Goal: Transaction & Acquisition: Purchase product/service

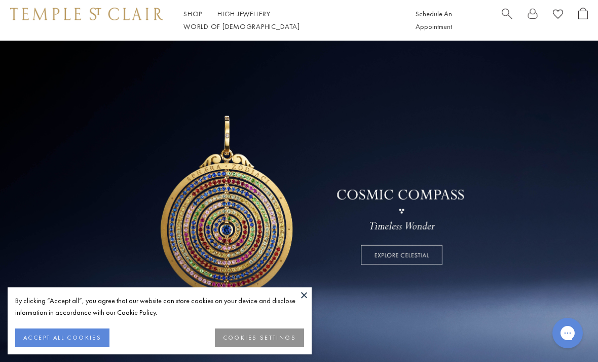
click at [497, 20] on div "Schedule An Appointment" at bounding box center [502, 20] width 172 height 25
click at [499, 19] on div "Schedule An Appointment" at bounding box center [502, 20] width 172 height 25
click at [506, 17] on span "Search" at bounding box center [507, 13] width 11 height 11
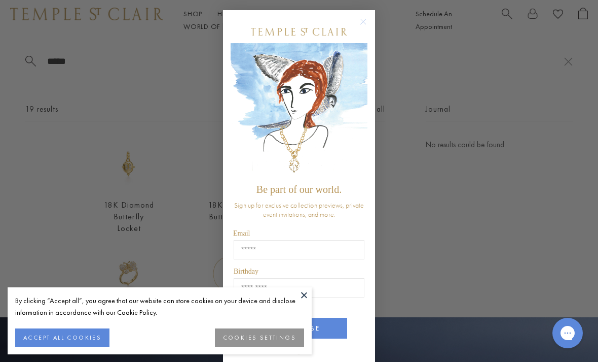
click at [368, 9] on div "Close dialog Be part of our world. Sign up for exclusive collection previews, p…" at bounding box center [299, 190] width 152 height 381
click at [362, 16] on circle "Close dialog" at bounding box center [363, 22] width 12 height 12
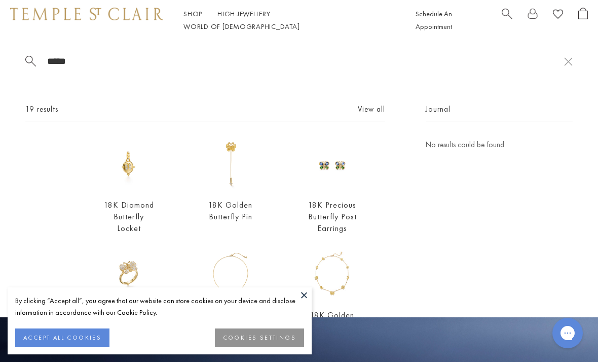
click at [502, 18] on span "Search" at bounding box center [507, 13] width 11 height 11
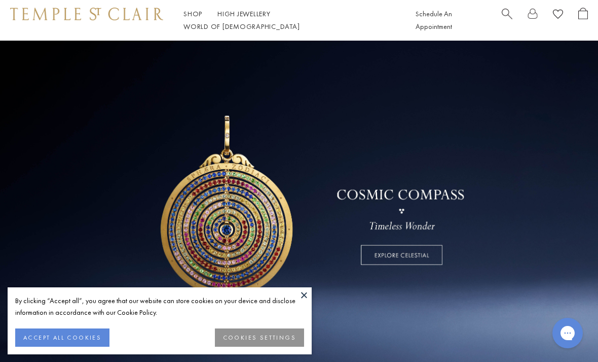
click at [507, 16] on span "Search" at bounding box center [507, 13] width 11 height 11
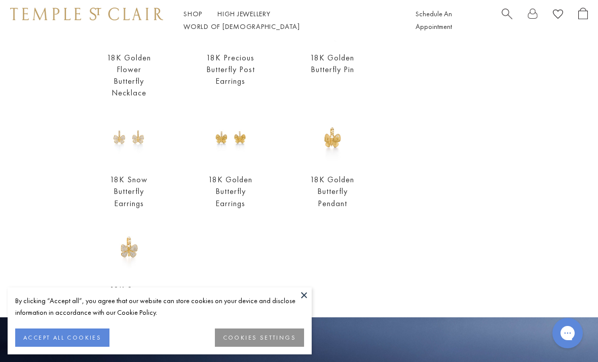
scroll to position [258, 0]
type input "*********"
click at [235, 164] on img at bounding box center [230, 138] width 51 height 51
